Goal: Task Accomplishment & Management: Manage account settings

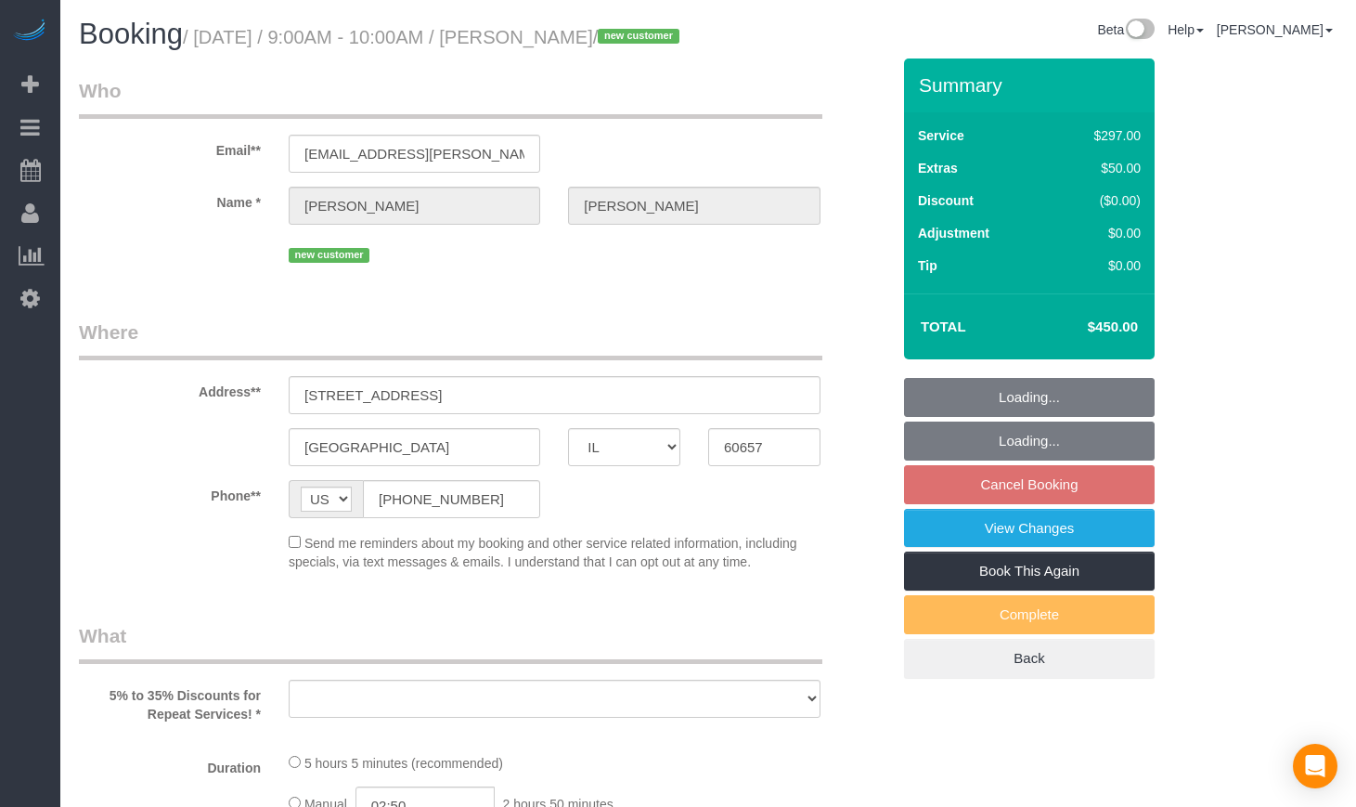
select select "IL"
select select "number:1"
select select "number:58"
select select "number:139"
select select "number:106"
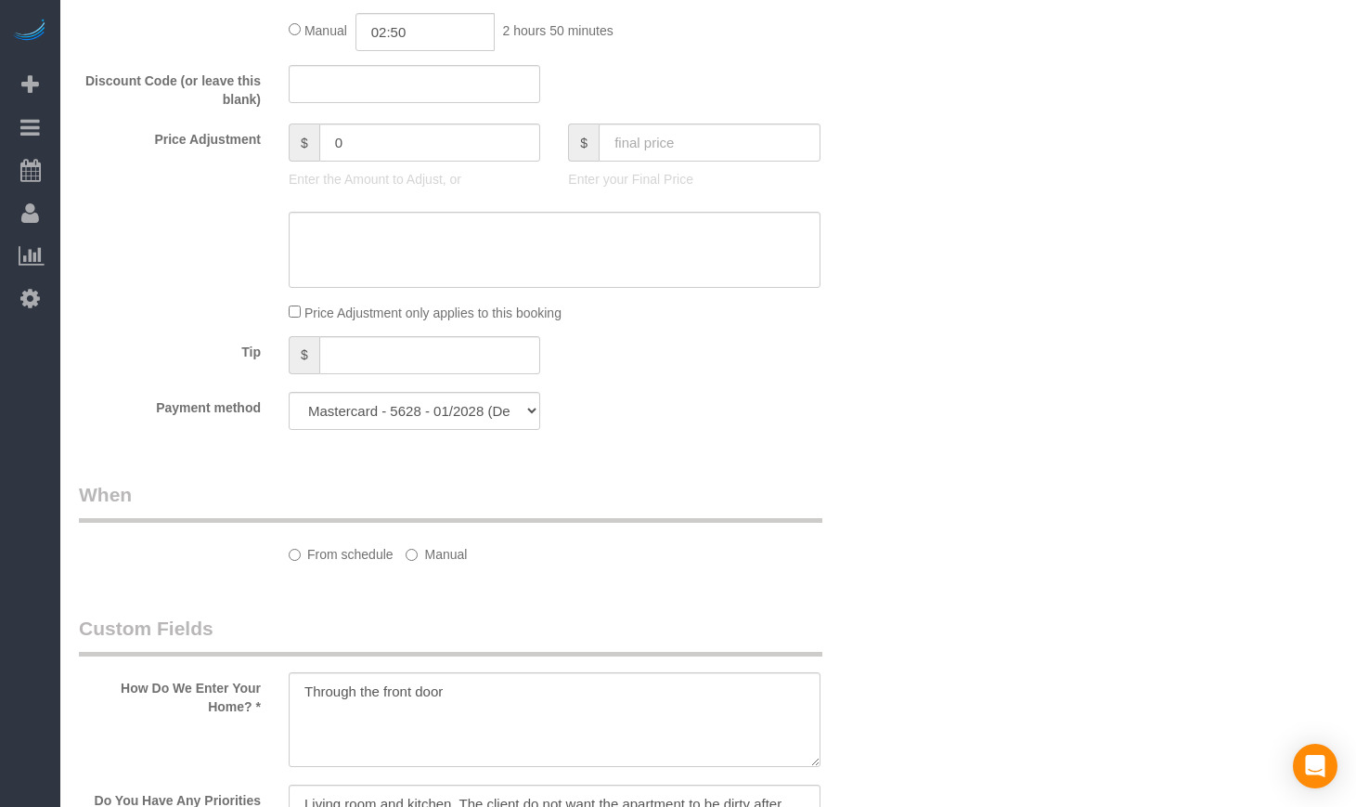
select select "object:819"
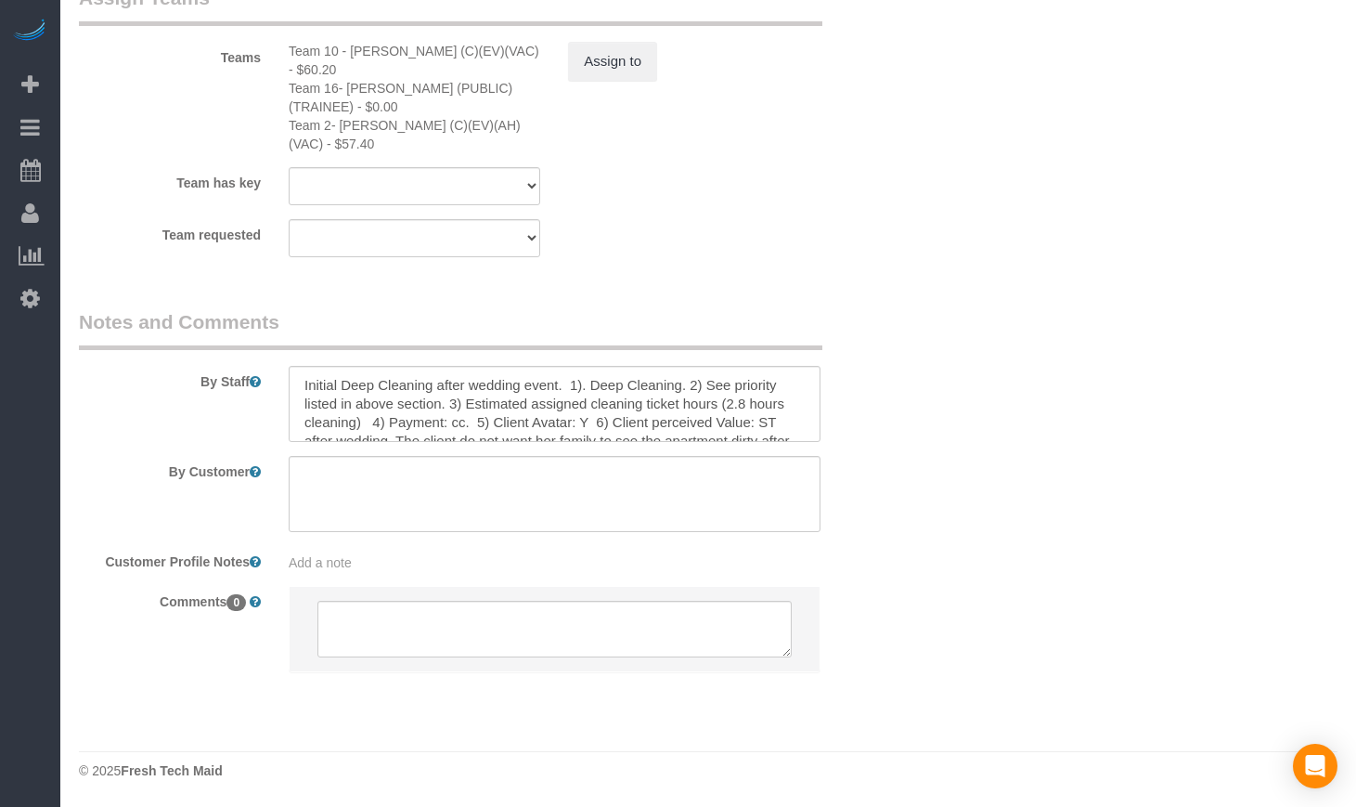
select select "513"
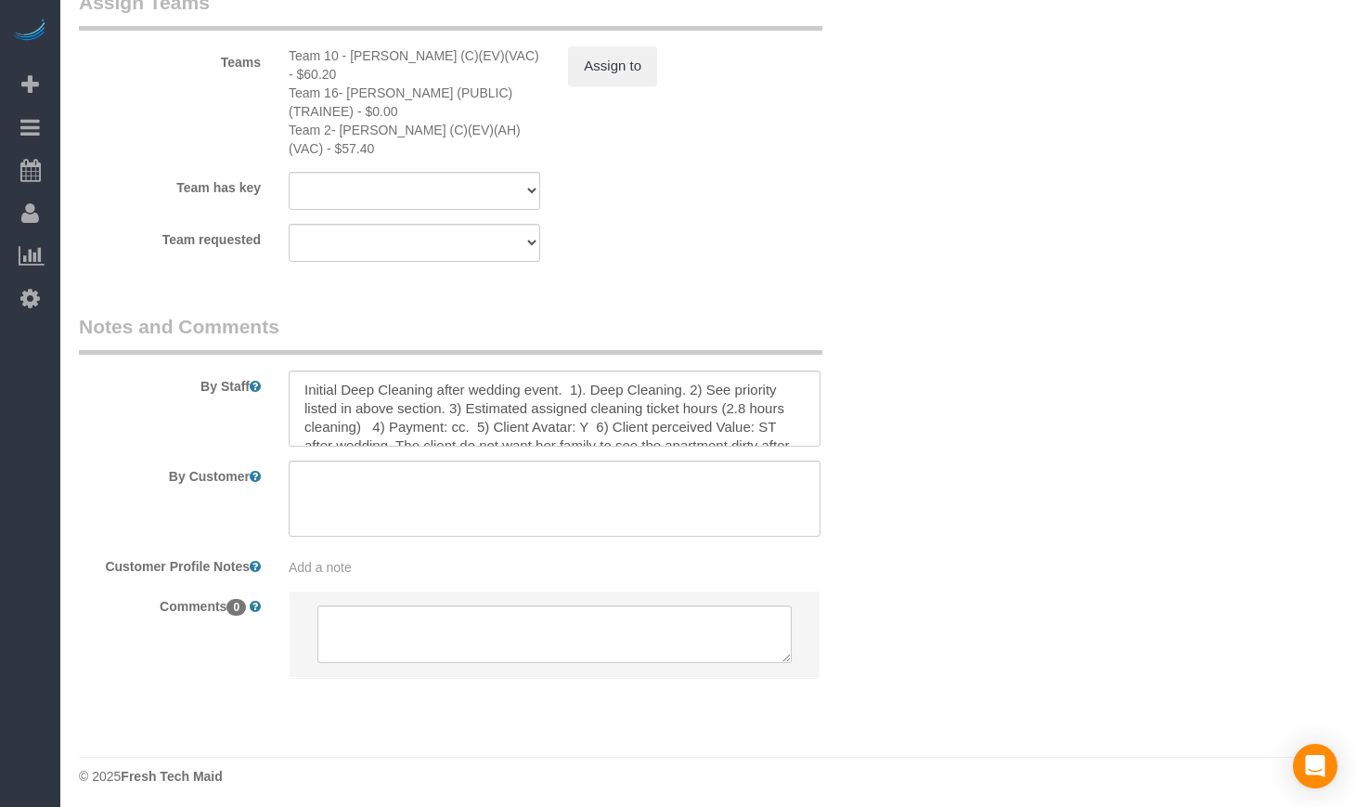
select select "7"
select select "object:1143"
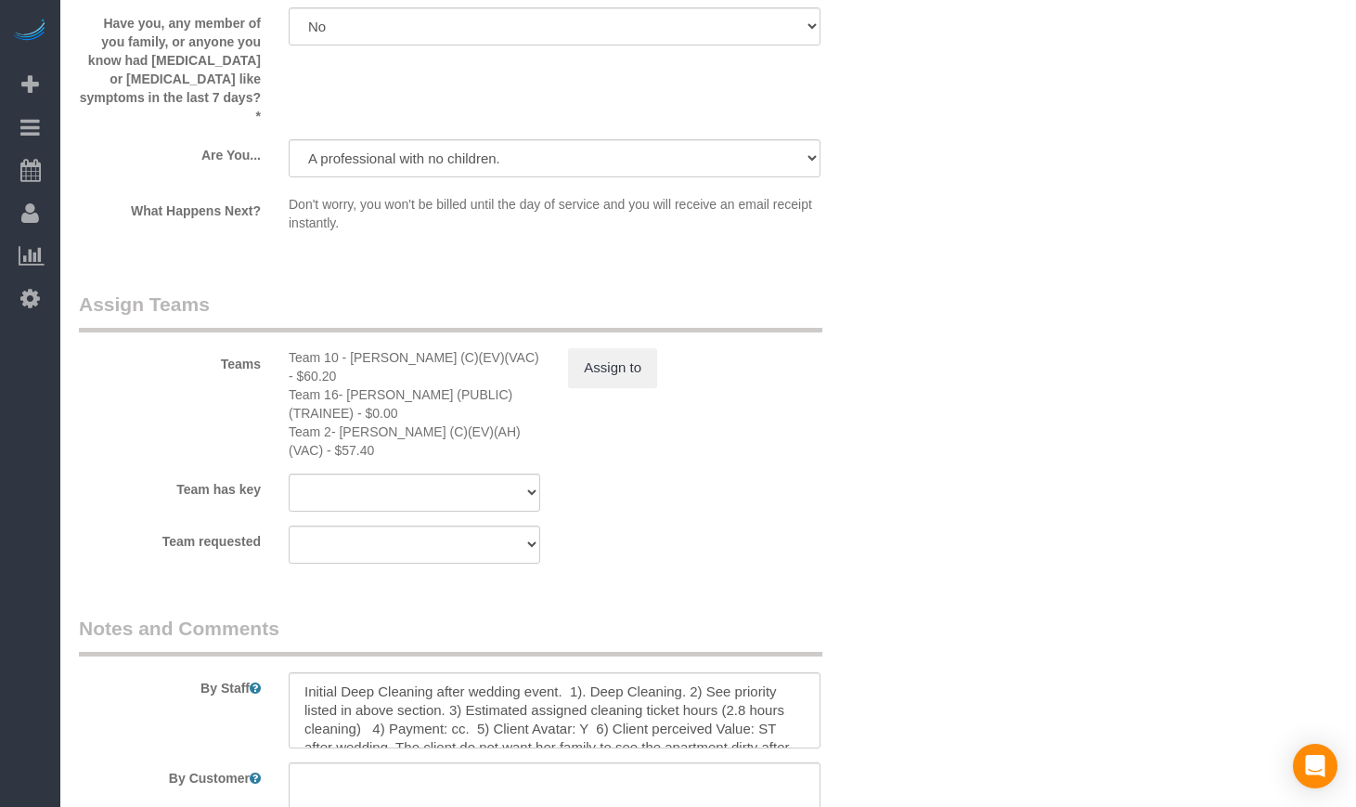
scroll to position [3126, 0]
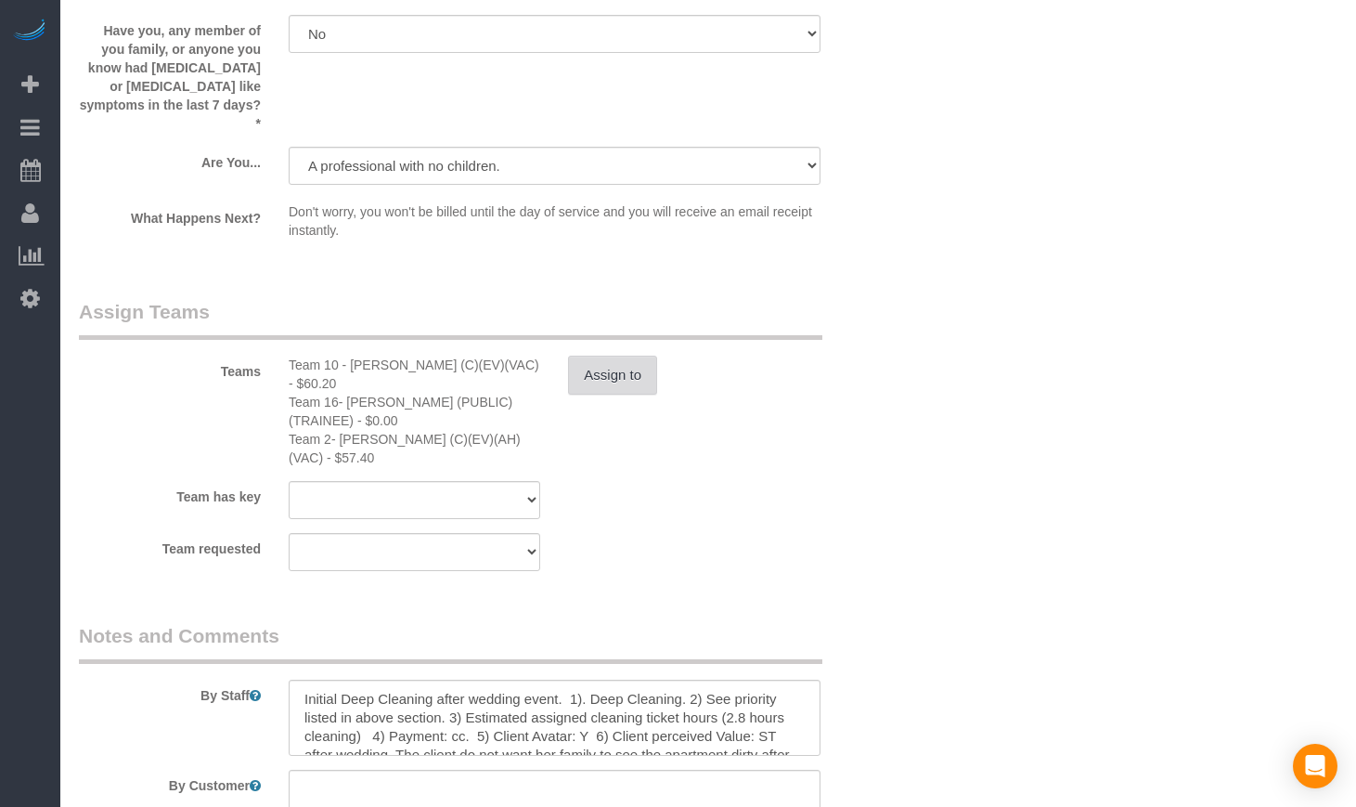
click at [627, 392] on button "Assign to" at bounding box center [612, 374] width 89 height 39
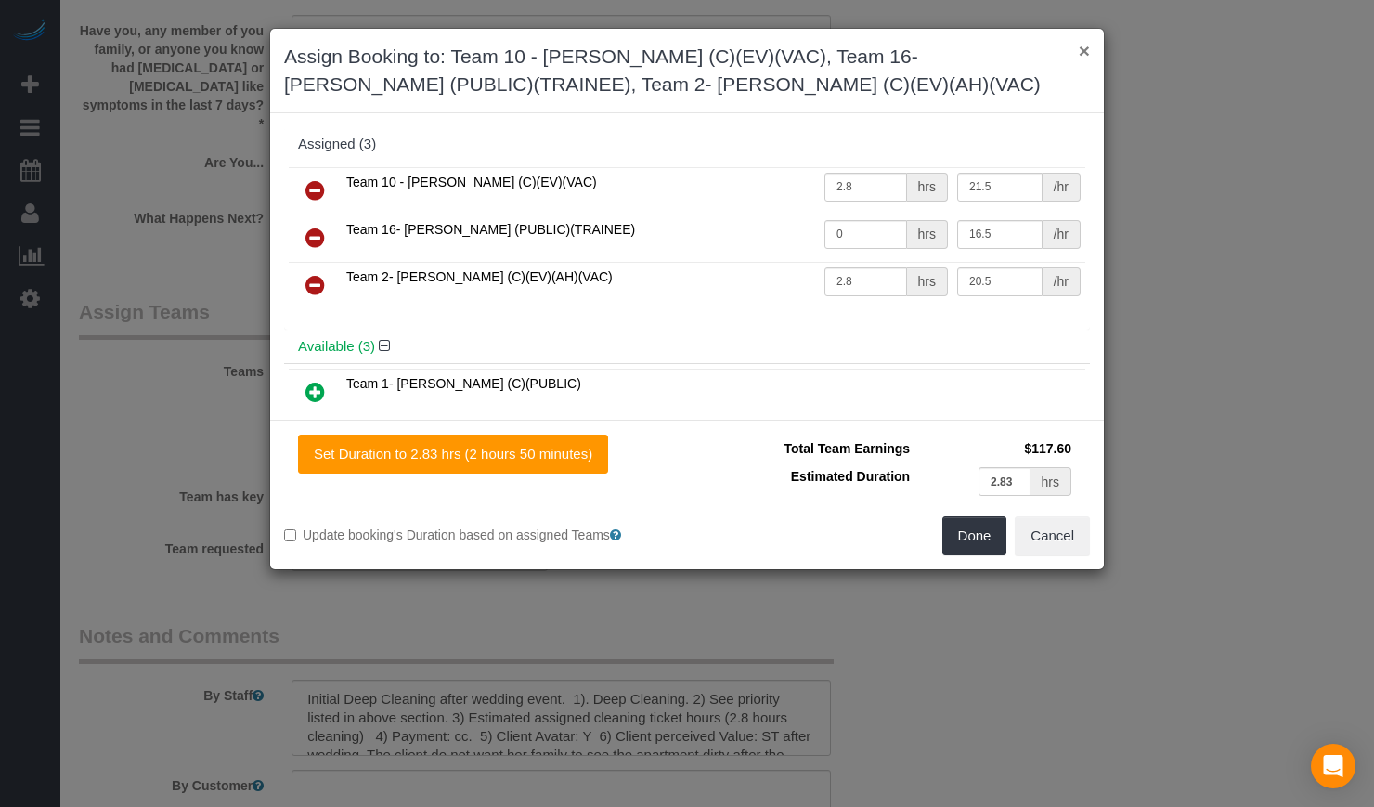
click at [1085, 50] on button "×" at bounding box center [1083, 50] width 11 height 19
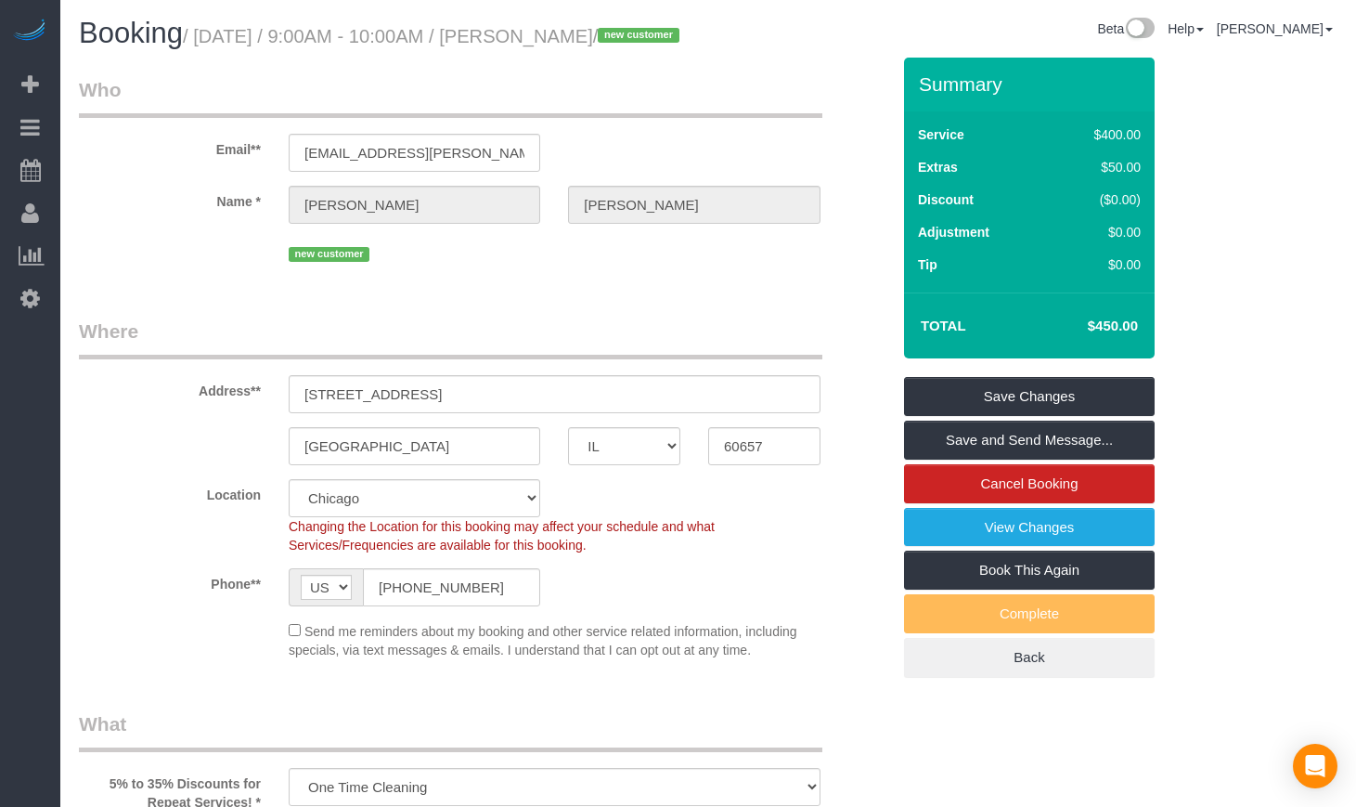
scroll to position [0, 0]
